Goal: Transaction & Acquisition: Purchase product/service

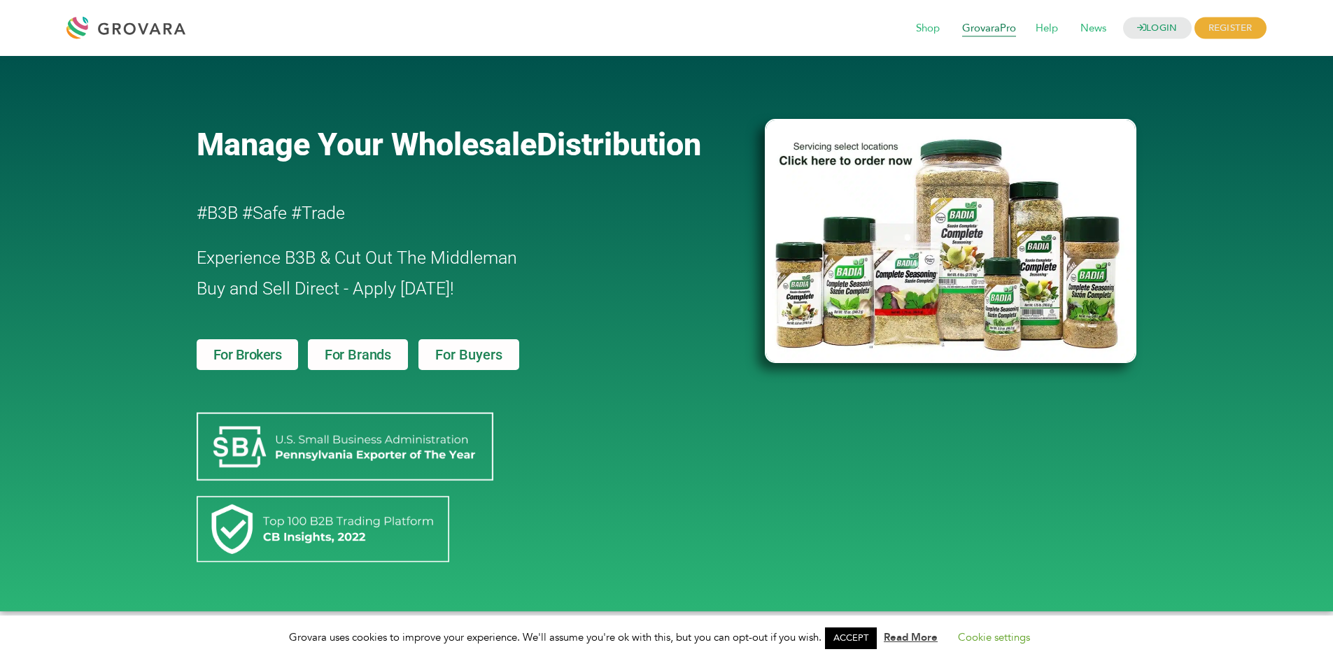
click at [1008, 30] on span "GrovaraPro" at bounding box center [988, 28] width 73 height 27
click at [481, 358] on span "For Buyers" at bounding box center [468, 355] width 67 height 14
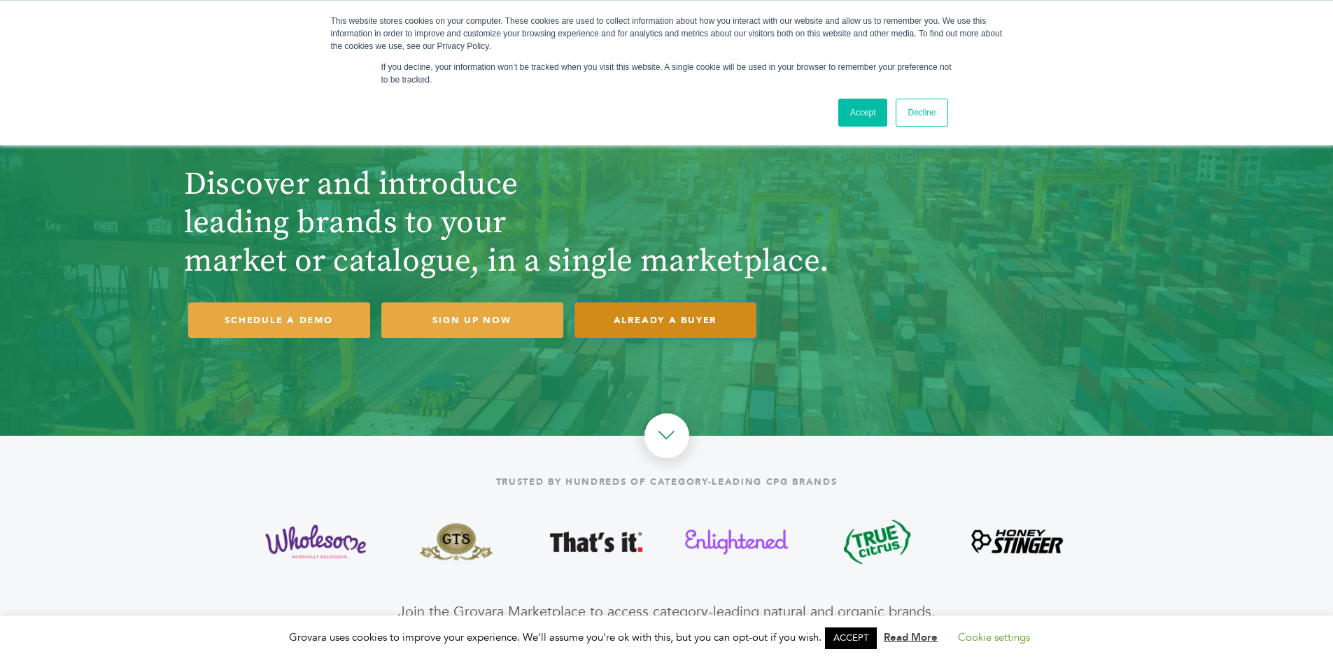
click at [686, 318] on link "ALREADY A BUYER" at bounding box center [666, 320] width 182 height 36
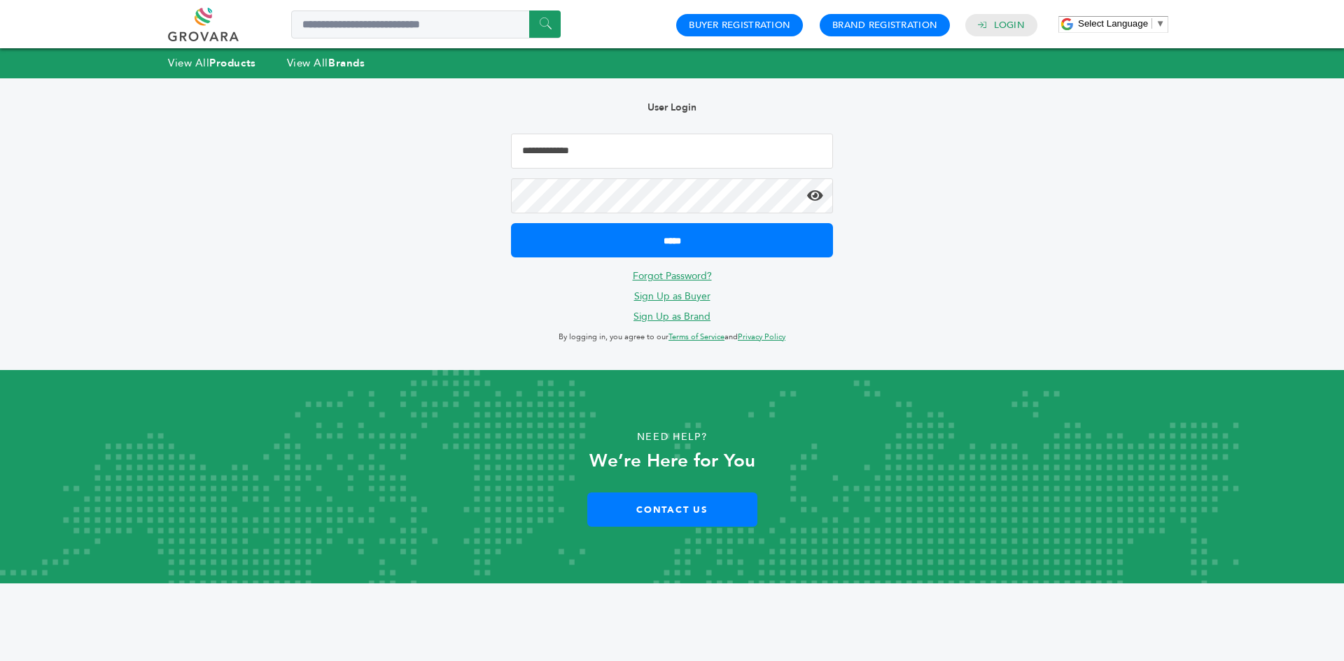
click at [661, 162] on input "Email Address" at bounding box center [672, 151] width 322 height 35
click at [1027, 165] on div "Hello! Grovara is best viewed on a desktop monitor. User Login ***** Forgot Pas…" at bounding box center [672, 224] width 1288 height 292
click at [232, 62] on strong "Products" at bounding box center [232, 63] width 46 height 14
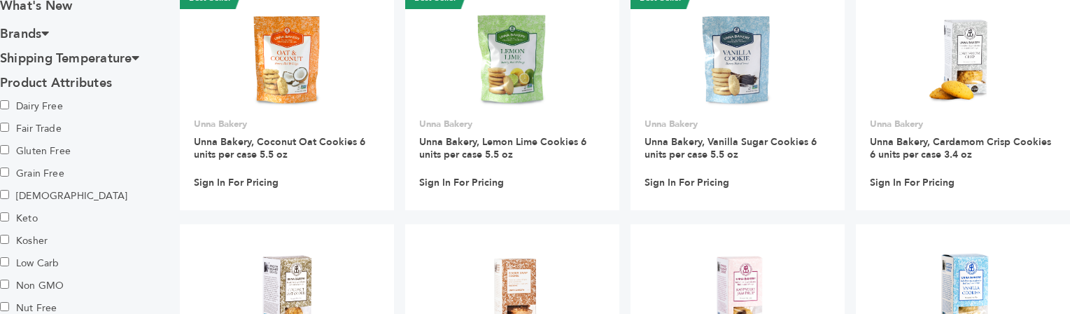
scroll to position [653, 0]
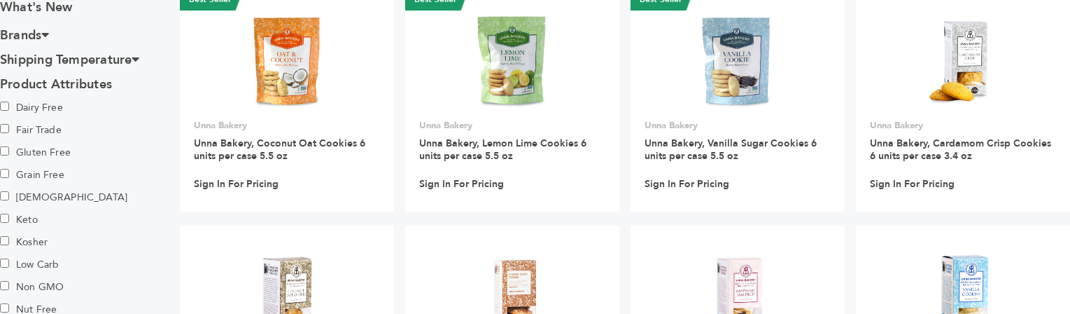
click at [62, 86] on h3 "Product Attributes" at bounding box center [79, 84] width 158 height 24
click at [88, 64] on h3 "Shipping Temperature" at bounding box center [79, 60] width 158 height 24
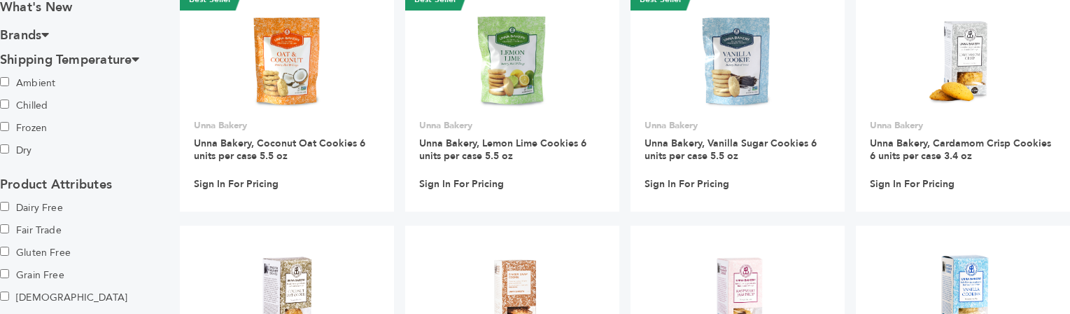
click at [88, 64] on h3 "Shipping Temperature" at bounding box center [79, 60] width 158 height 24
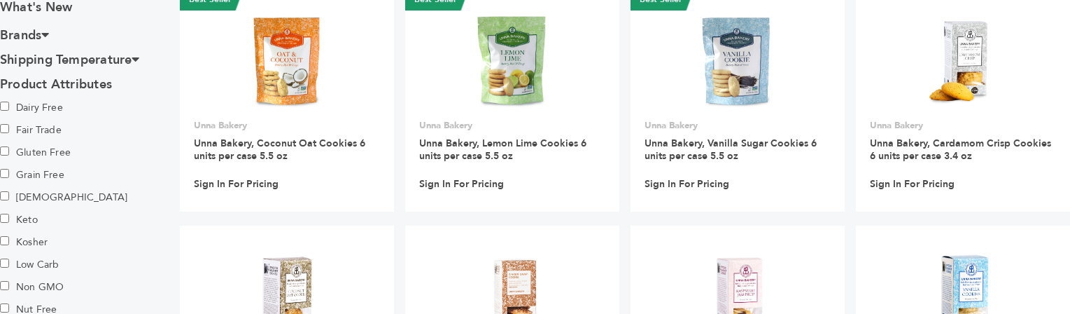
click at [55, 36] on h3 "Brands" at bounding box center [79, 35] width 158 height 24
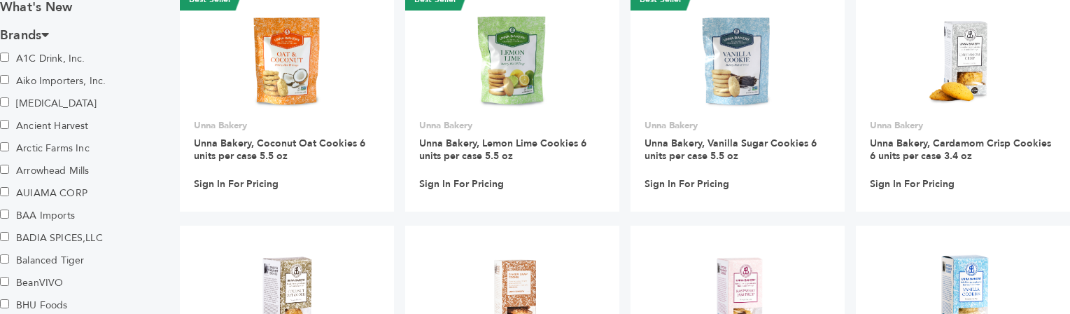
click at [55, 36] on h3 "Brands" at bounding box center [79, 35] width 158 height 24
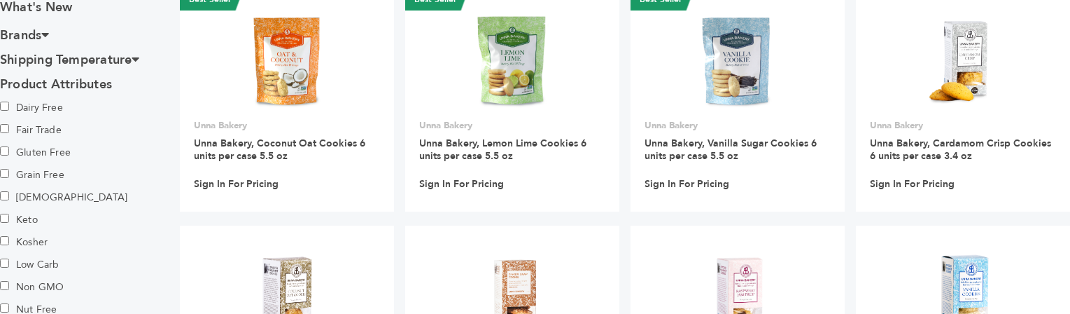
click at [59, 49] on h3 "Shipping Temperature" at bounding box center [79, 60] width 158 height 24
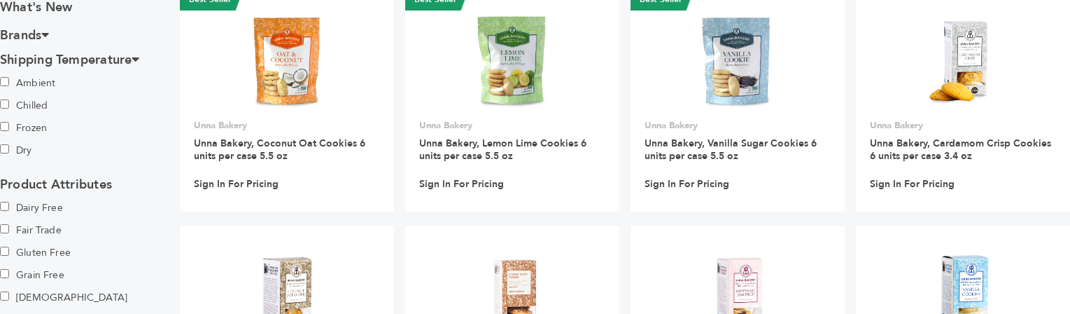
click at [7, 142] on label "Dry" at bounding box center [49, 150] width 98 height 22
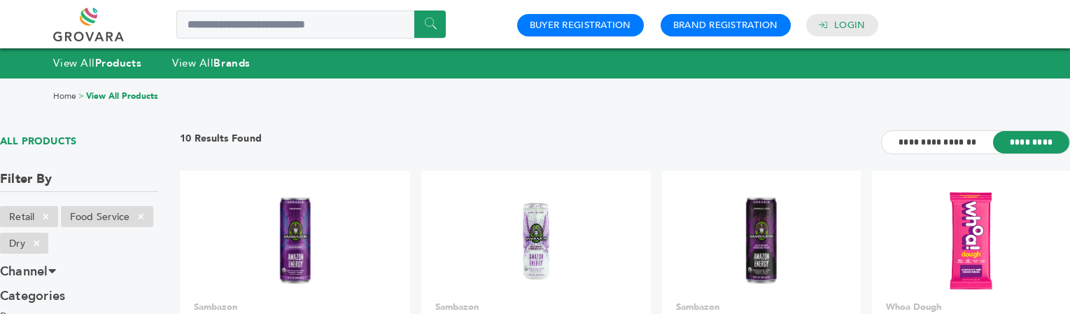
click at [98, 57] on strong "Products" at bounding box center [118, 63] width 46 height 14
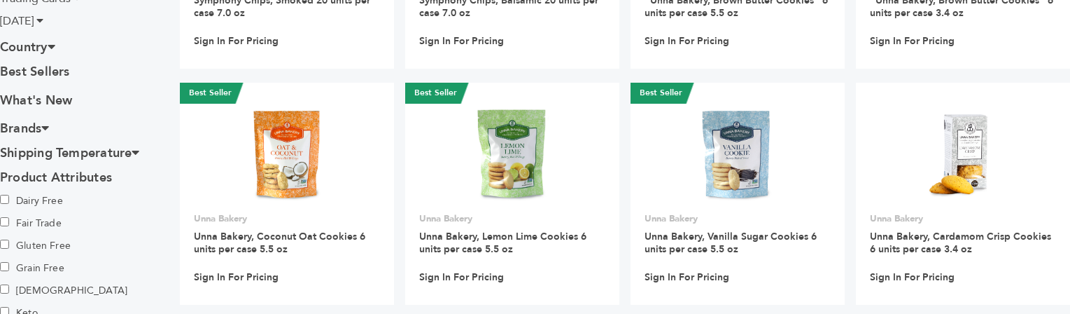
scroll to position [558, 0]
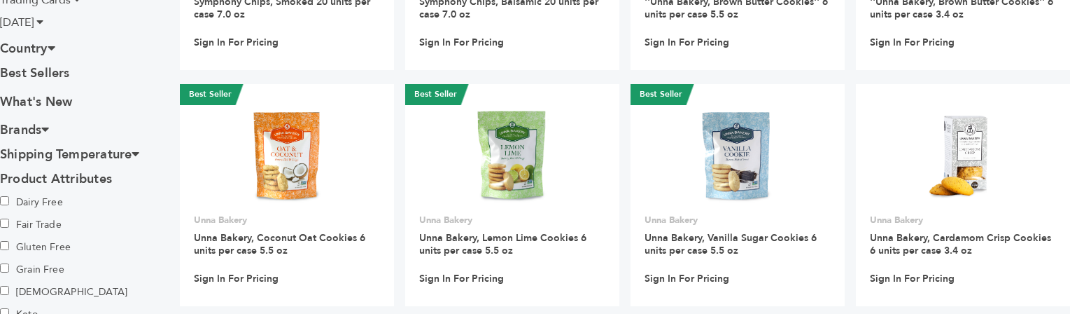
click at [149, 145] on h3 "Shipping Temperature" at bounding box center [79, 154] width 158 height 24
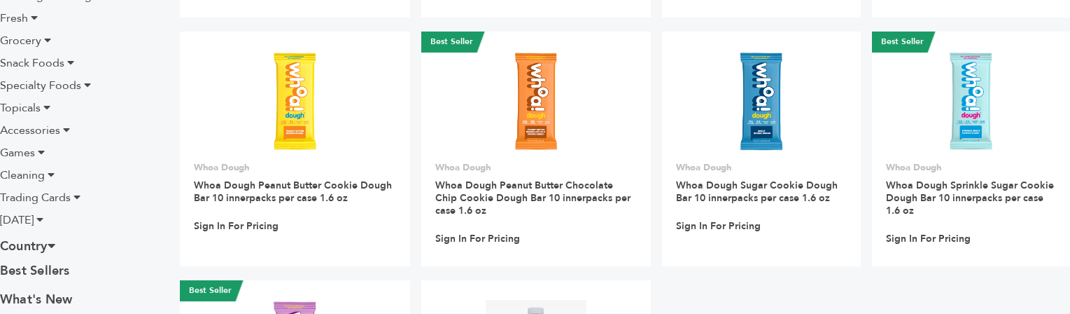
scroll to position [350, 0]
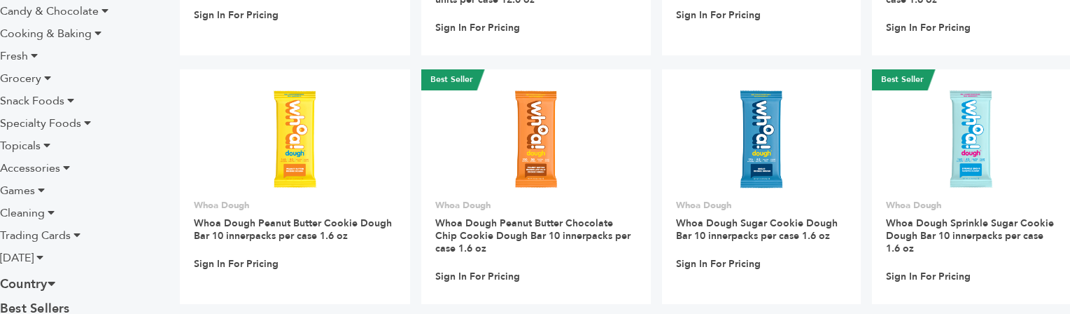
click at [60, 101] on span "Snack Foods" at bounding box center [32, 100] width 64 height 15
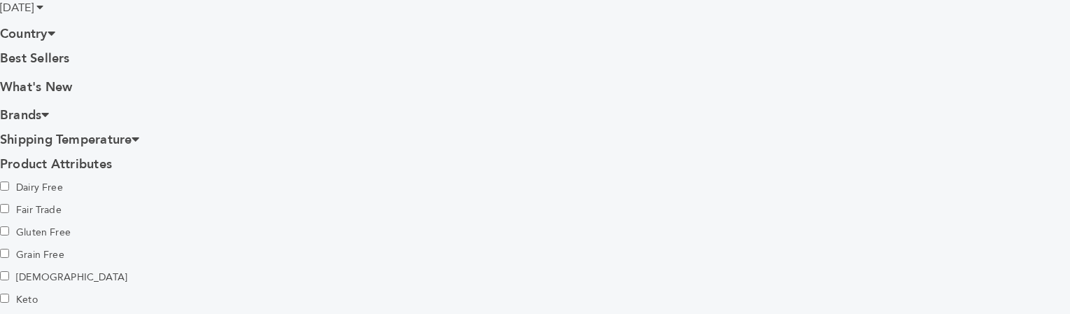
scroll to position [770, 0]
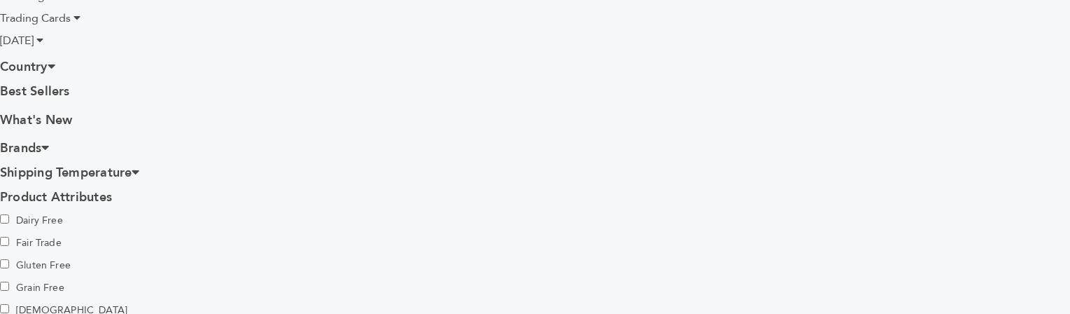
click at [49, 149] on icon at bounding box center [45, 147] width 8 height 13
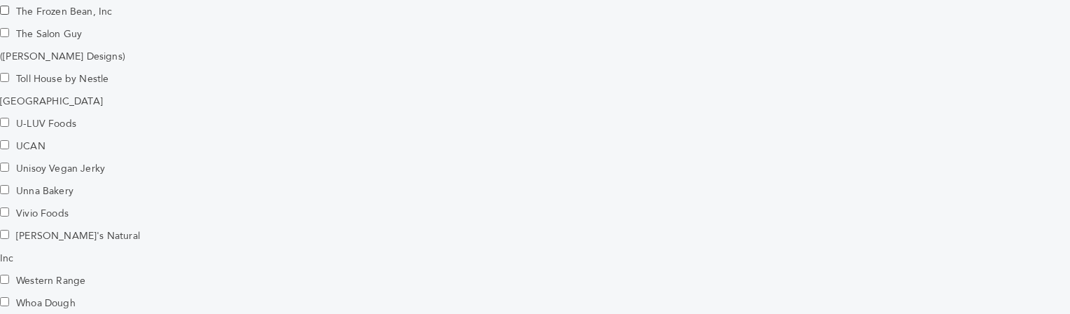
scroll to position [3403, 0]
